Goal: Task Accomplishment & Management: Manage account settings

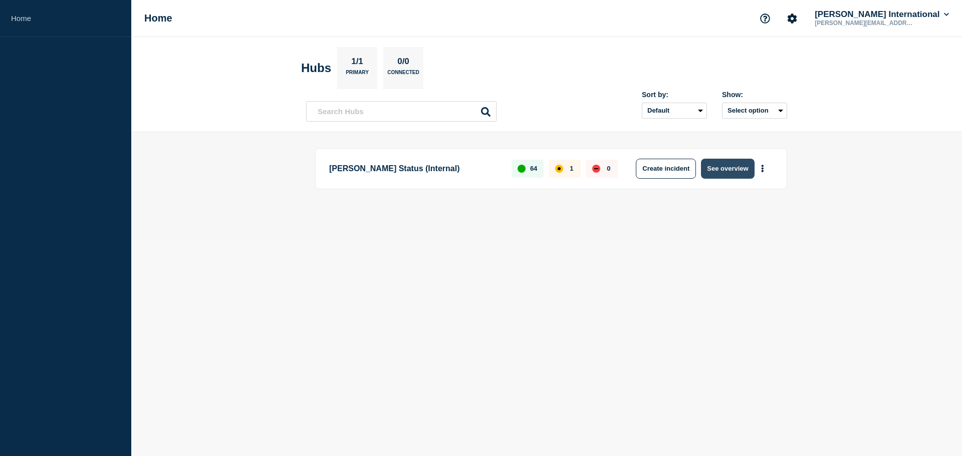
click at [732, 169] on button "See overview" at bounding box center [727, 169] width 53 height 20
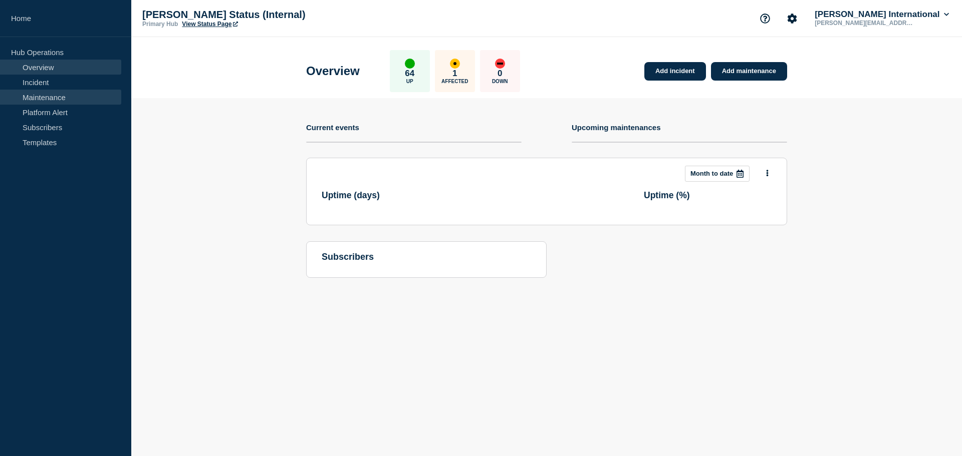
click at [47, 98] on link "Maintenance" at bounding box center [60, 97] width 121 height 15
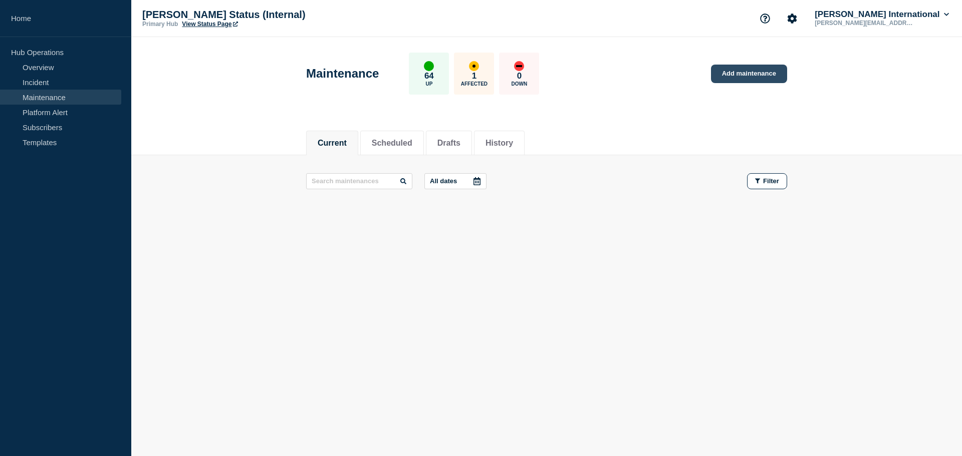
click at [753, 71] on link "Add maintenance" at bounding box center [749, 74] width 76 height 19
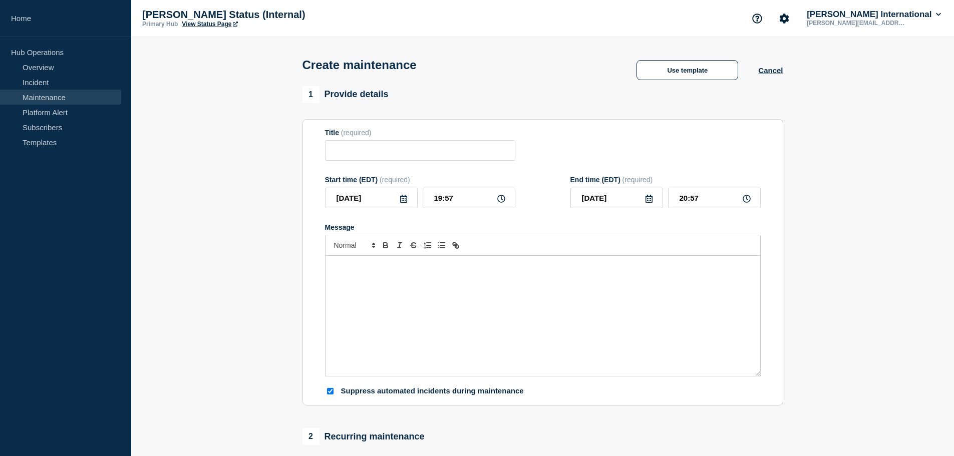
checkbox input "true"
click at [419, 156] on input "Title" at bounding box center [420, 150] width 190 height 21
type input "CargoWise Upgrade"
click at [462, 346] on div "Message" at bounding box center [543, 316] width 435 height 120
drag, startPoint x: 473, startPoint y: 206, endPoint x: 353, endPoint y: 195, distance: 120.7
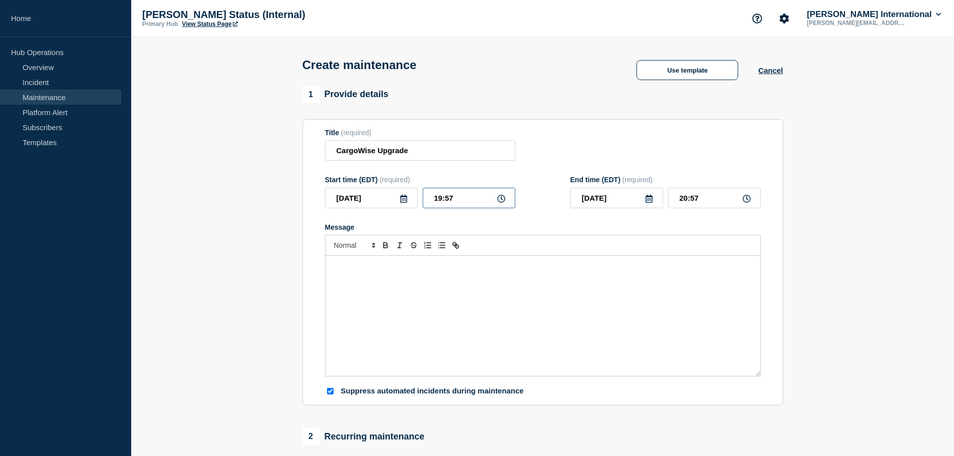
click at [353, 196] on div "[DATE] 19:57" at bounding box center [420, 198] width 190 height 21
type input "20:00"
drag, startPoint x: 722, startPoint y: 200, endPoint x: 590, endPoint y: 199, distance: 131.7
click at [590, 199] on div "[DATE] 21:00" at bounding box center [665, 198] width 190 height 21
drag, startPoint x: 691, startPoint y: 199, endPoint x: 732, endPoint y: 199, distance: 40.6
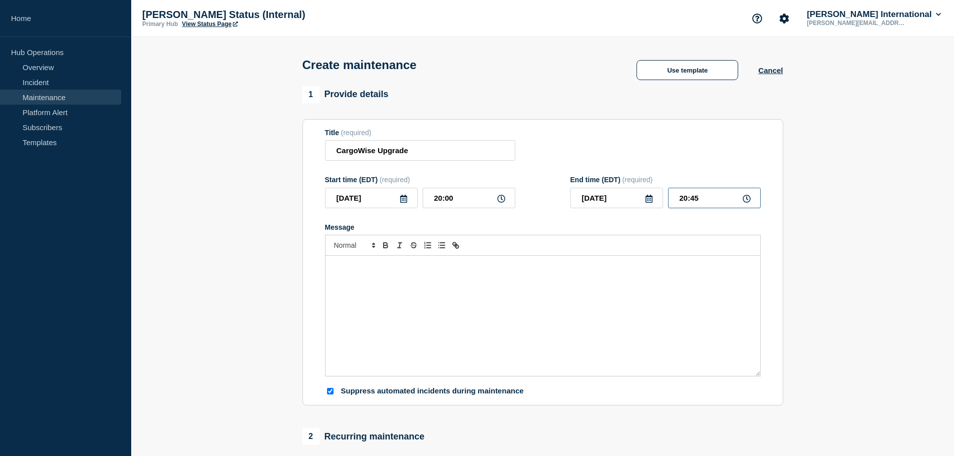
click at [732, 199] on input "20:45" at bounding box center [714, 198] width 93 height 21
type input "20:30"
click at [605, 311] on div "Message" at bounding box center [543, 316] width 435 height 120
drag, startPoint x: 415, startPoint y: 154, endPoint x: 26, endPoint y: 160, distance: 388.7
click at [26, 160] on div "Home Hub Operations Overview Incident Maintenance Platform Alert Subscribers Te…" at bounding box center [477, 435] width 954 height 871
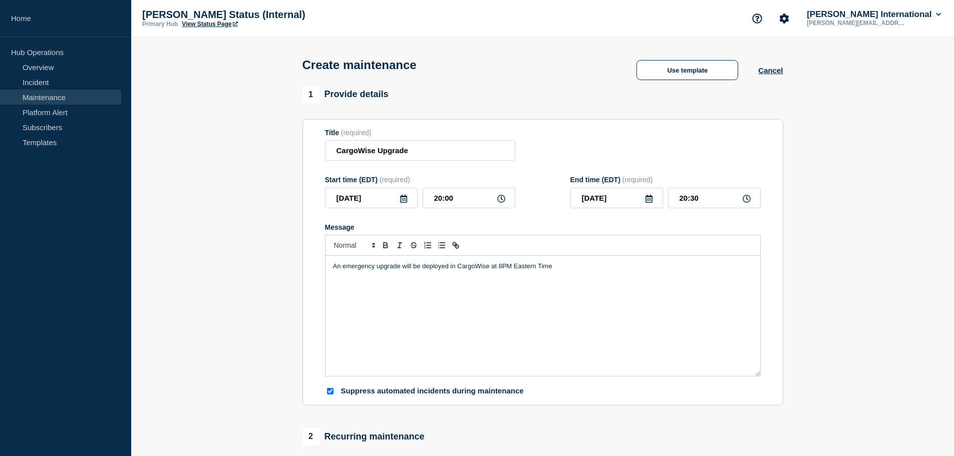
drag, startPoint x: 594, startPoint y: 276, endPoint x: 530, endPoint y: 282, distance: 64.9
click at [594, 276] on div "An emergency upgrade will be deployed in CargoWise at 8PM Eastern Time" at bounding box center [543, 316] width 435 height 120
click at [578, 271] on p "An emergency upgrade will be deployed in CargoWise at 8PM Eastern Time" at bounding box center [543, 266] width 420 height 9
click at [511, 329] on div "An emergency upgrade will be deployed in CargoWise at 8PM Eastern Time. To avoi…" at bounding box center [543, 316] width 435 height 120
drag, startPoint x: 606, startPoint y: 296, endPoint x: 228, endPoint y: 302, distance: 378.6
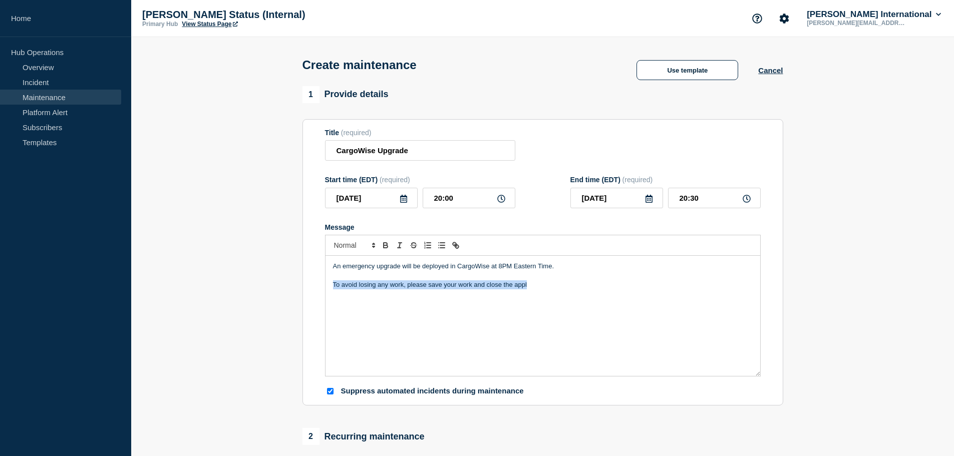
click at [228, 302] on section "1 Provide details Title (required) CargoWise Upgrade Start time (EDT) (required…" at bounding box center [542, 433] width 823 height 695
click at [472, 308] on div "An emergency upgrade will be deployed in CargoWise at 8PM Eastern Time. To avoi…" at bounding box center [543, 316] width 435 height 120
click at [402, 268] on span "We will be deploying a new upgrade in CargoWise on [DATE] 7:00 PM Eastern Time." at bounding box center [455, 266] width 244 height 8
click at [537, 268] on span "We will be deploying an emergency upgrade in CargoWise on [DATE] 7:00 PM Easter…" at bounding box center [467, 266] width 268 height 8
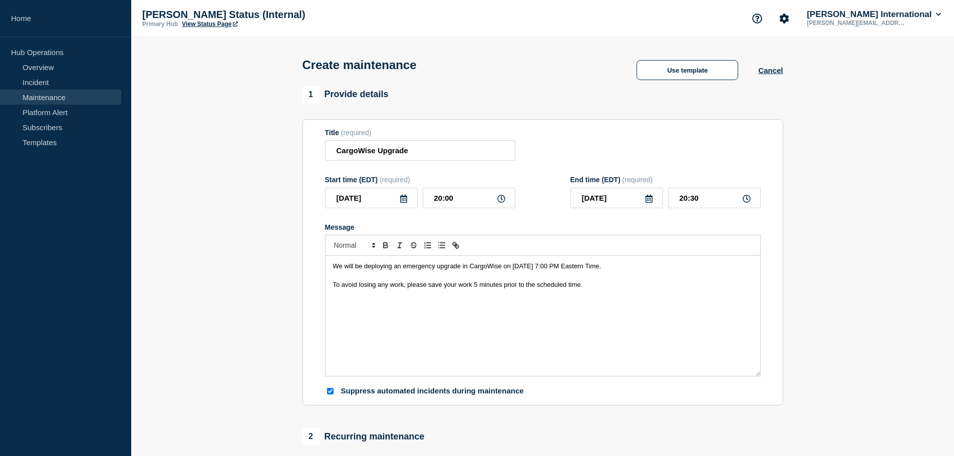
click at [557, 266] on span "We will be deploying an emergency upgrade in CargoWise on [DATE] 7:00 PM Easter…" at bounding box center [467, 266] width 268 height 8
click at [622, 293] on div "We will be deploying an emergency upgrade in CargoWise on [DATE] 8:05 PM Easter…" at bounding box center [543, 316] width 435 height 120
drag, startPoint x: 561, startPoint y: 267, endPoint x: 579, endPoint y: 272, distance: 18.7
click at [567, 269] on span "We will be deploying an emergency upgrade in CargoWise on [DATE] 8:05 PM Easter…" at bounding box center [467, 266] width 268 height 8
click at [602, 280] on p "Message" at bounding box center [543, 275] width 420 height 9
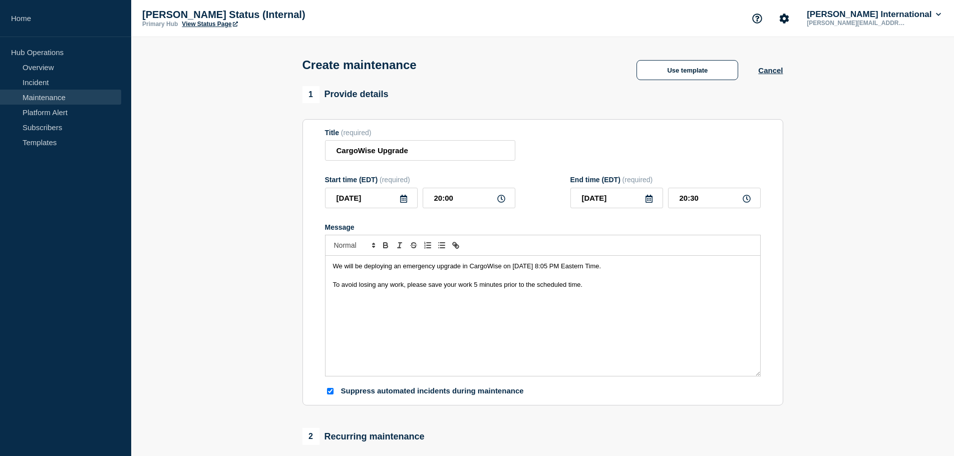
click at [602, 289] on p "To avoid losing any work, please save your work 5 minutes prior to the schedule…" at bounding box center [543, 284] width 420 height 9
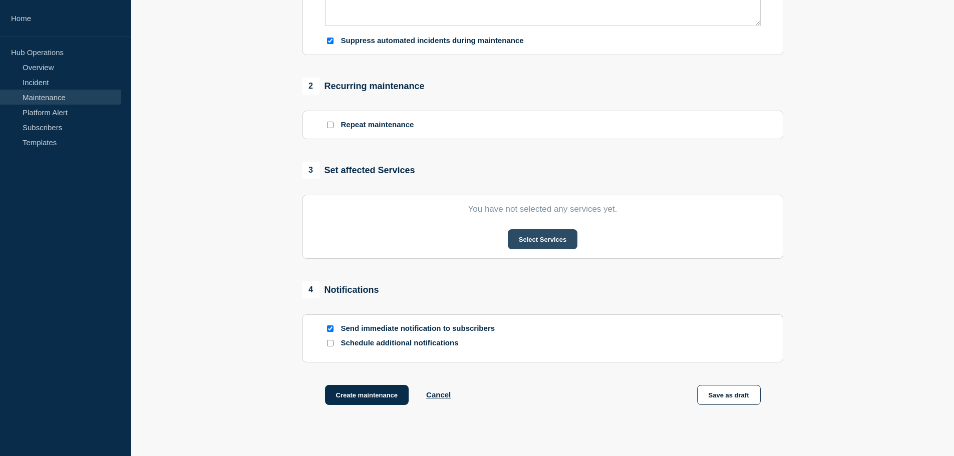
click at [531, 245] on button "Select Services" at bounding box center [543, 239] width 70 height 20
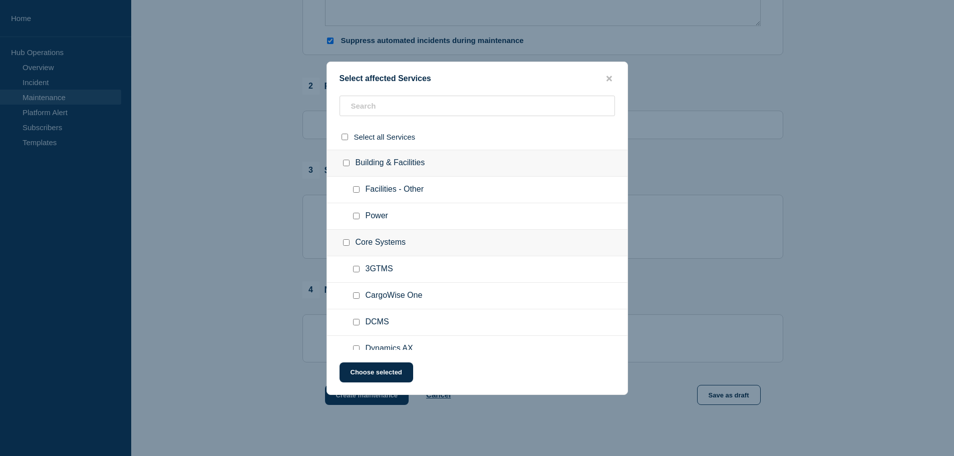
click at [353, 296] on input "CargoWise One checkbox" at bounding box center [356, 295] width 7 height 7
checkbox input "true"
click at [373, 366] on button "Choose selected" at bounding box center [377, 373] width 74 height 20
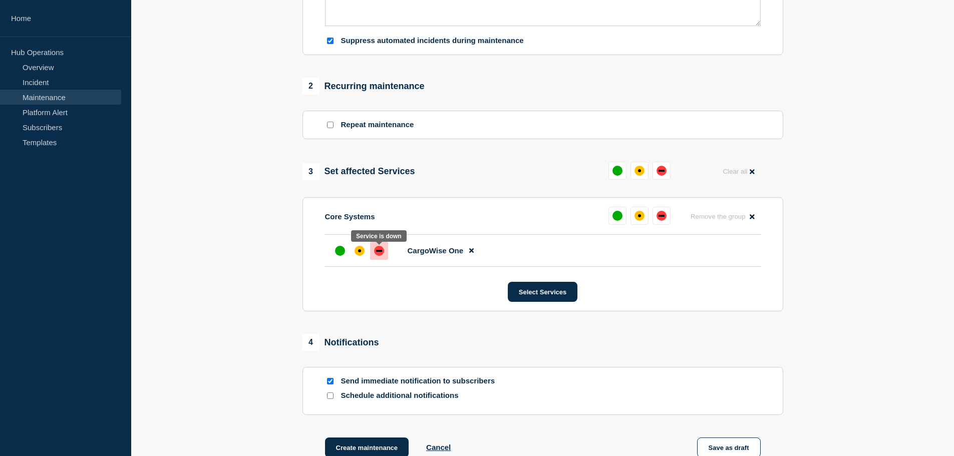
click at [372, 254] on div at bounding box center [379, 251] width 18 height 18
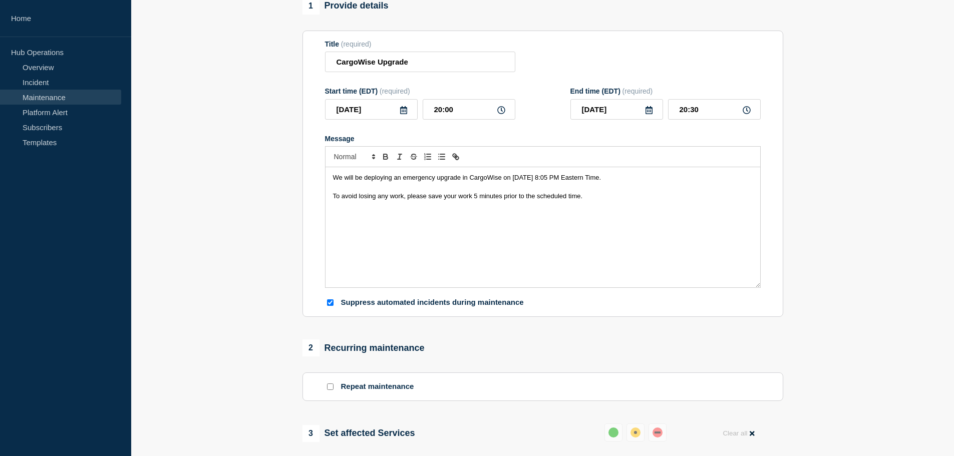
scroll to position [0, 0]
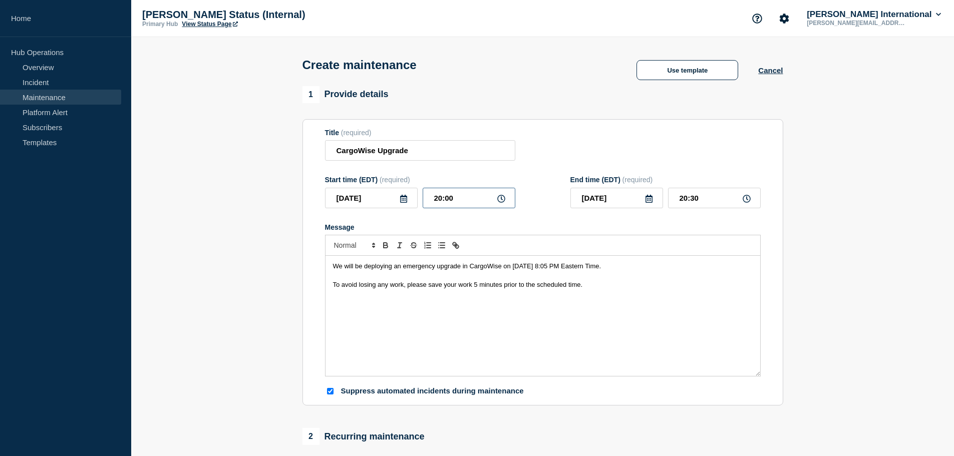
drag, startPoint x: 458, startPoint y: 202, endPoint x: 368, endPoint y: 199, distance: 90.2
click at [368, 199] on div "[DATE] 20:00" at bounding box center [420, 198] width 190 height 21
type input "20:05"
type input "20:35"
click at [634, 292] on div "We will be deploying an emergency upgrade in CargoWise on [DATE] 8:05 PM Easter…" at bounding box center [543, 316] width 435 height 120
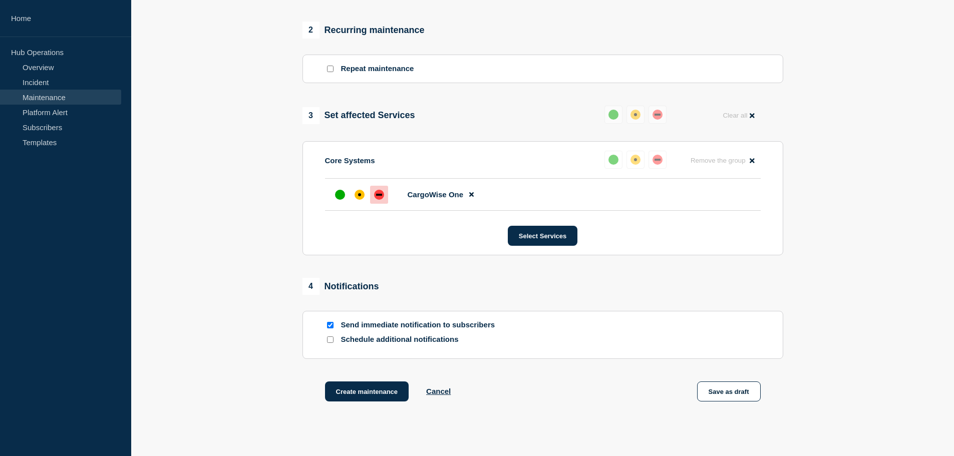
scroll to position [470, 0]
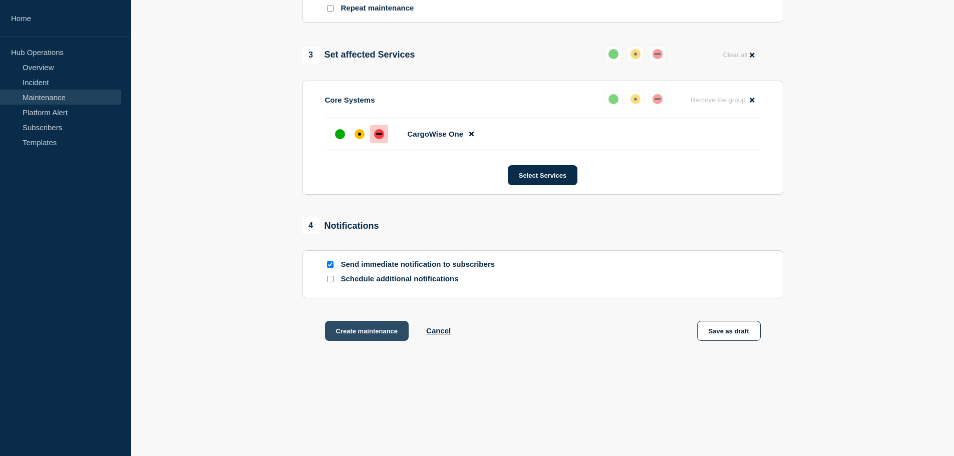
click at [362, 332] on button "Create maintenance" at bounding box center [367, 331] width 84 height 20
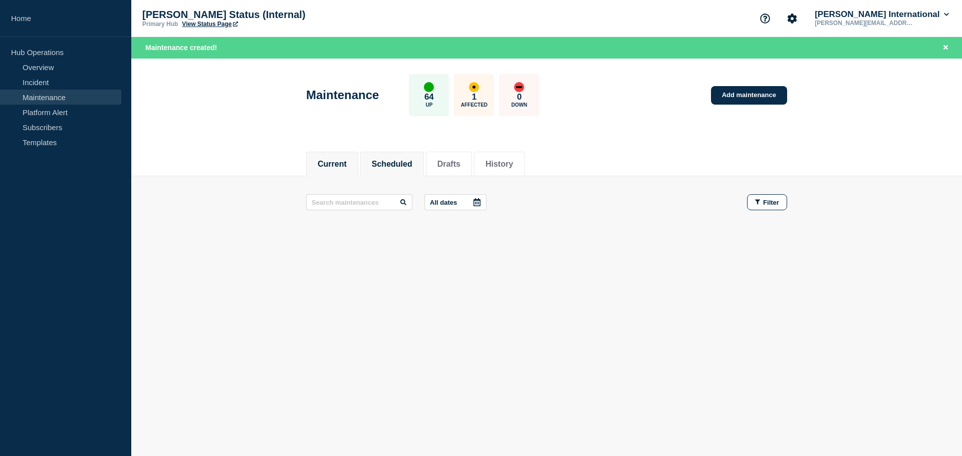
click at [413, 156] on li "Scheduled" at bounding box center [392, 164] width 64 height 25
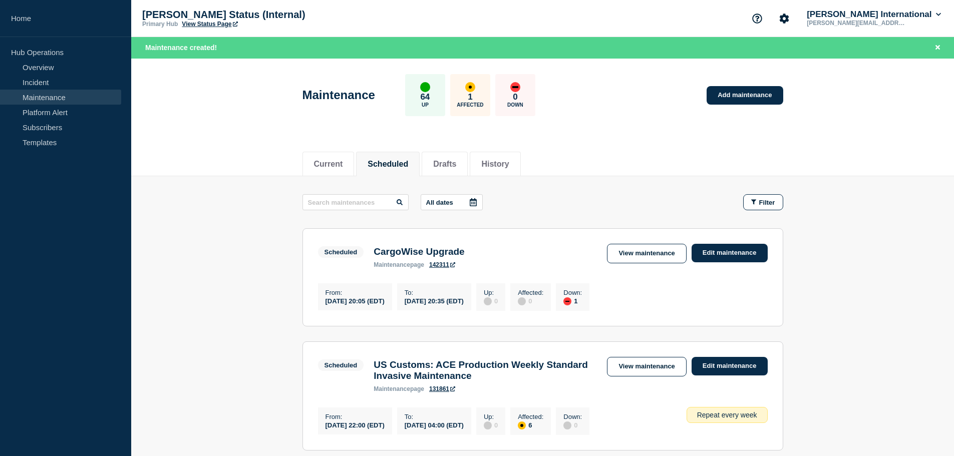
click at [397, 166] on button "Scheduled" at bounding box center [388, 164] width 41 height 9
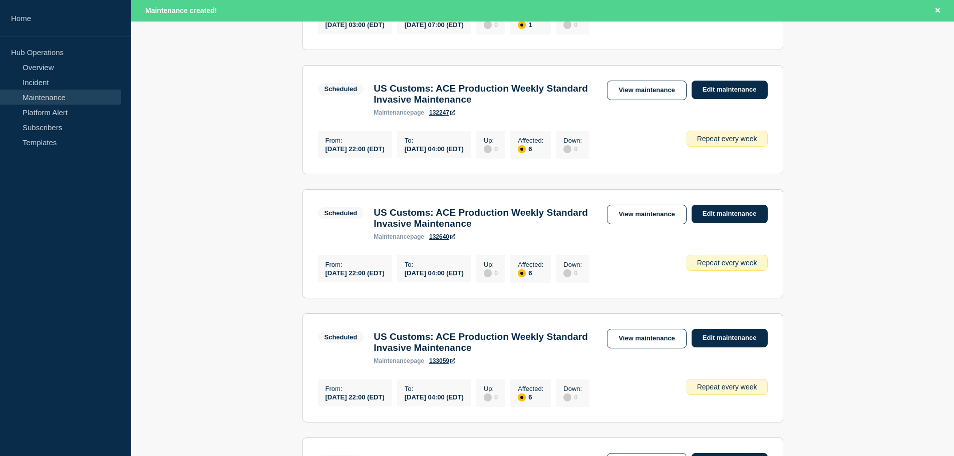
scroll to position [50, 0]
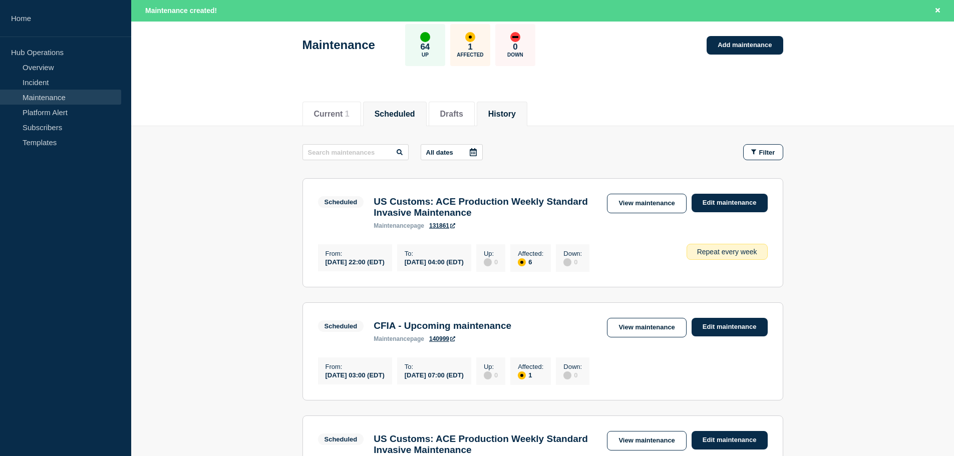
click at [516, 114] on button "History" at bounding box center [502, 114] width 28 height 9
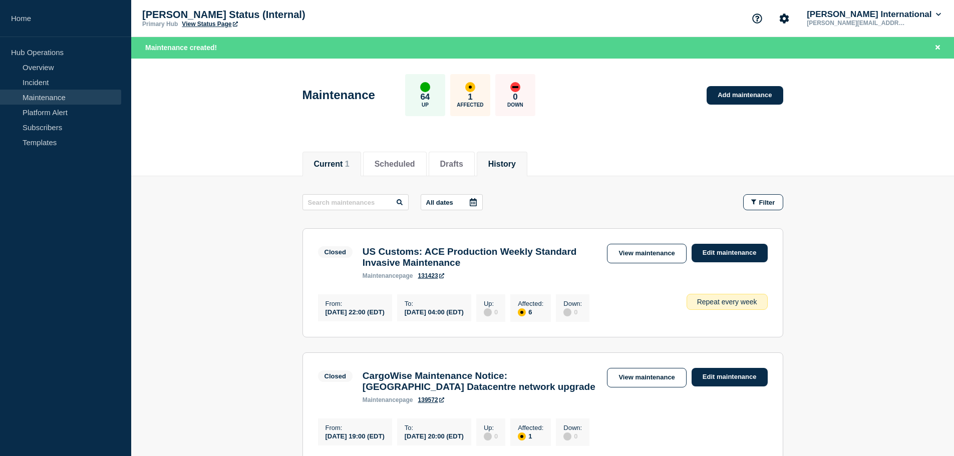
click at [350, 166] on span "1" at bounding box center [347, 164] width 5 height 9
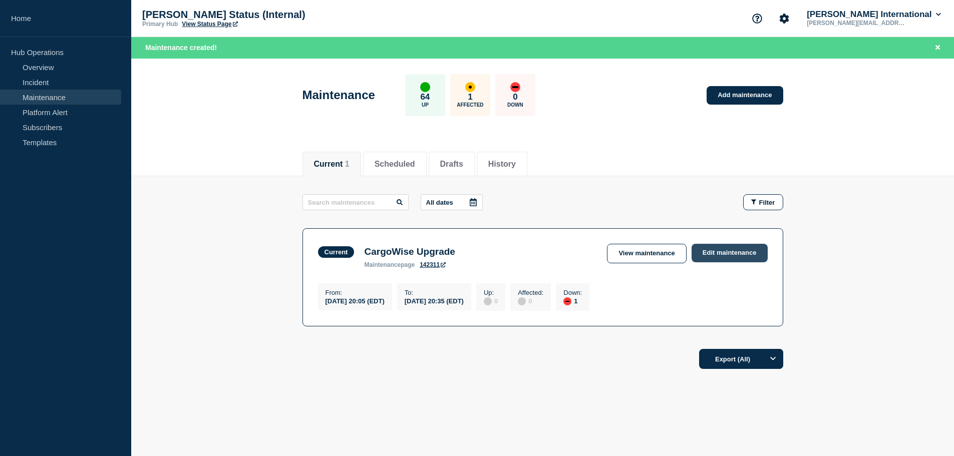
click at [743, 255] on link "Edit maintenance" at bounding box center [730, 253] width 76 height 19
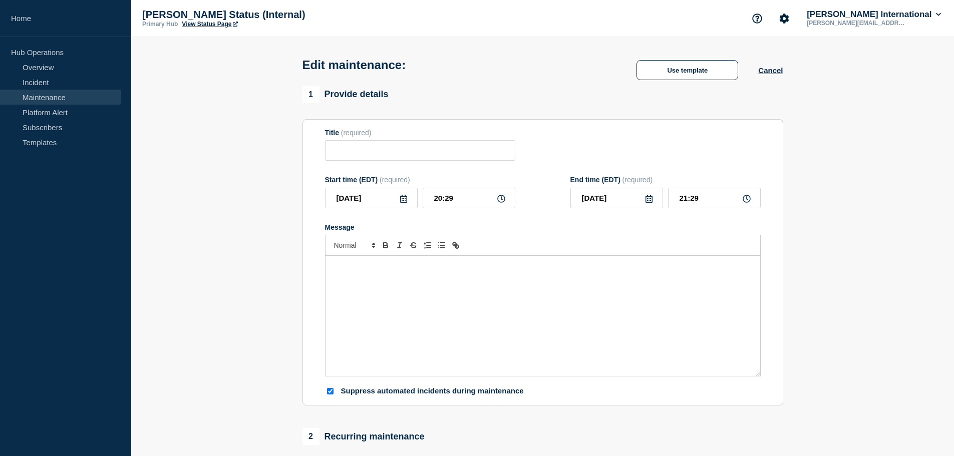
type input "CargoWise Upgrade"
type input "20:05"
type input "20:35"
checkbox input "true"
